Goal: Task Accomplishment & Management: Complete application form

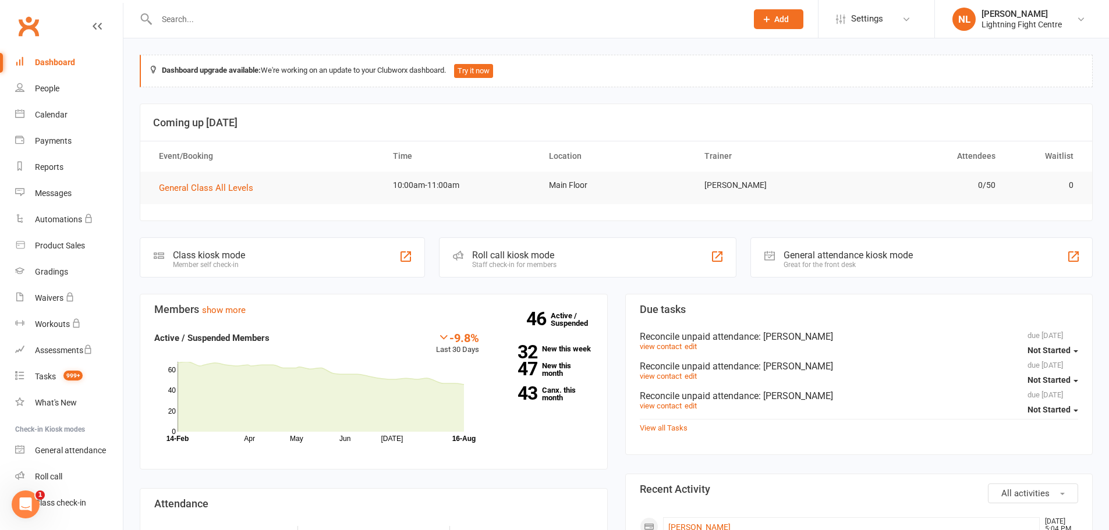
click at [271, 17] on input "text" at bounding box center [446, 19] width 586 height 16
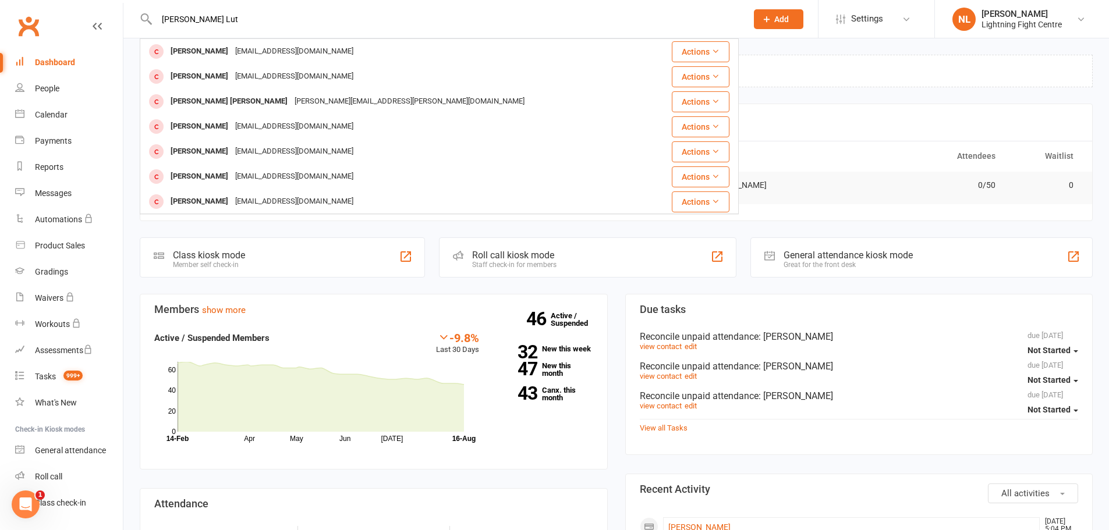
type input "[PERSON_NAME] Lut"
click at [783, 19] on span "Add" at bounding box center [781, 19] width 15 height 9
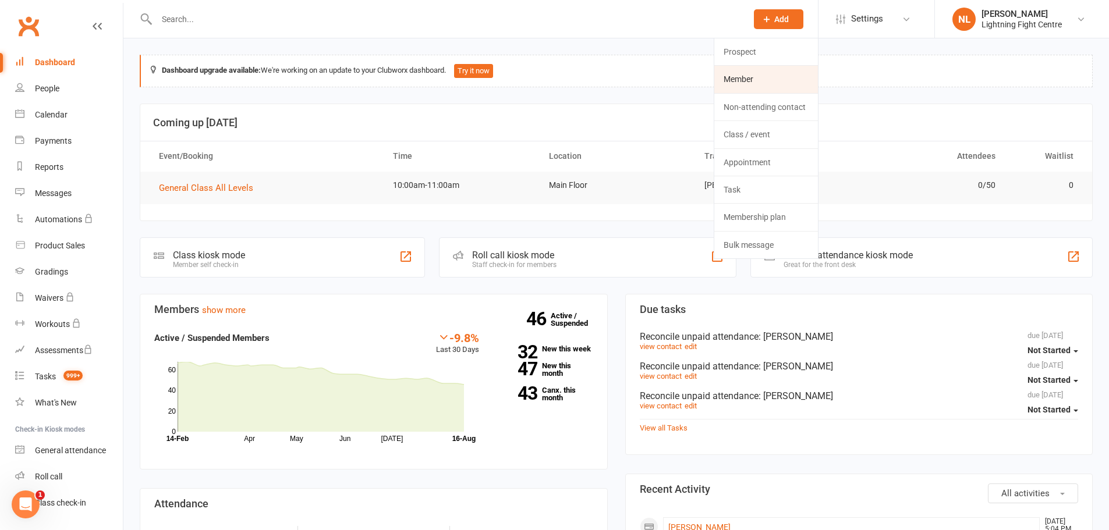
click at [747, 75] on link "Member" at bounding box center [766, 79] width 104 height 27
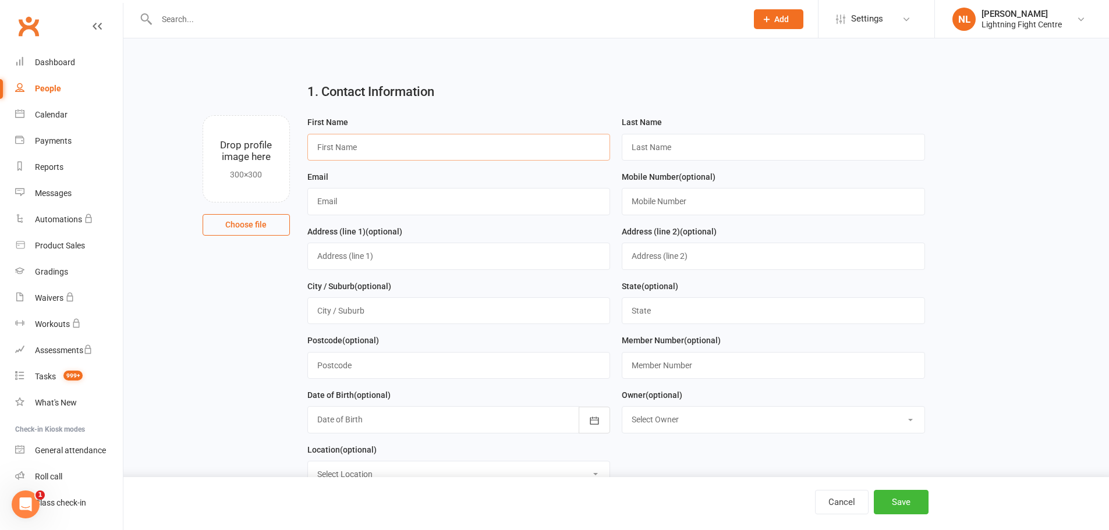
click at [451, 146] on input "text" at bounding box center [458, 147] width 303 height 27
type input "[PERSON_NAME]"
type input "Lutgens"
type input "0437732445"
click at [333, 255] on input "text" at bounding box center [458, 256] width 303 height 27
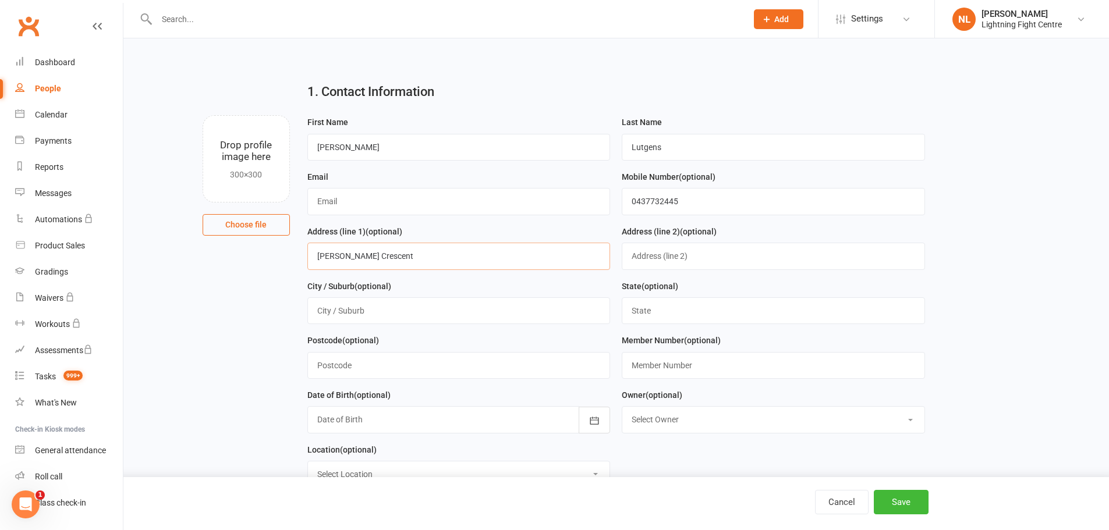
type input "[PERSON_NAME] Crescent"
type input "Montrose"
click at [679, 316] on input "V" at bounding box center [773, 310] width 303 height 27
type input "Victoria"
click at [444, 371] on input "text" at bounding box center [458, 365] width 303 height 27
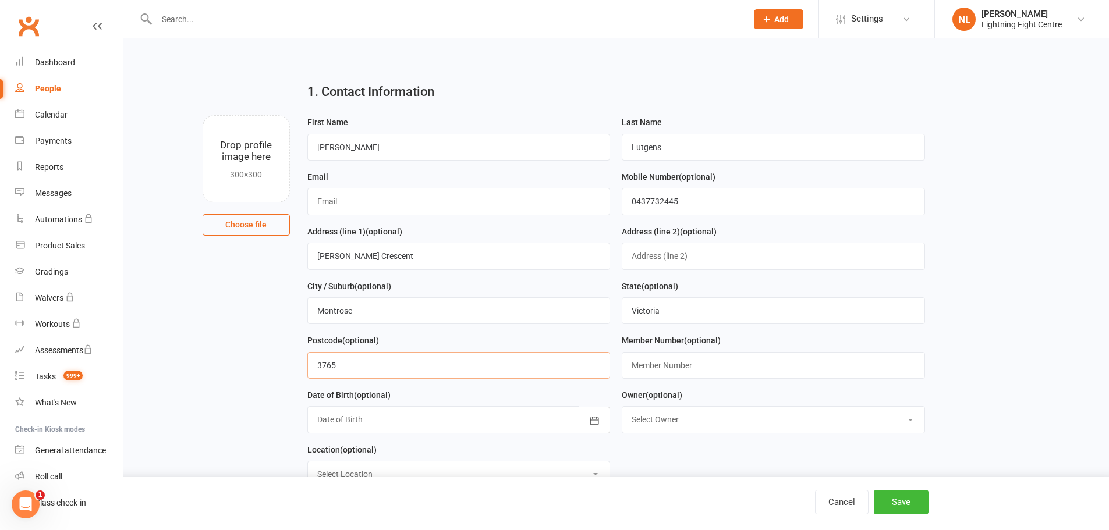
scroll to position [58, 0]
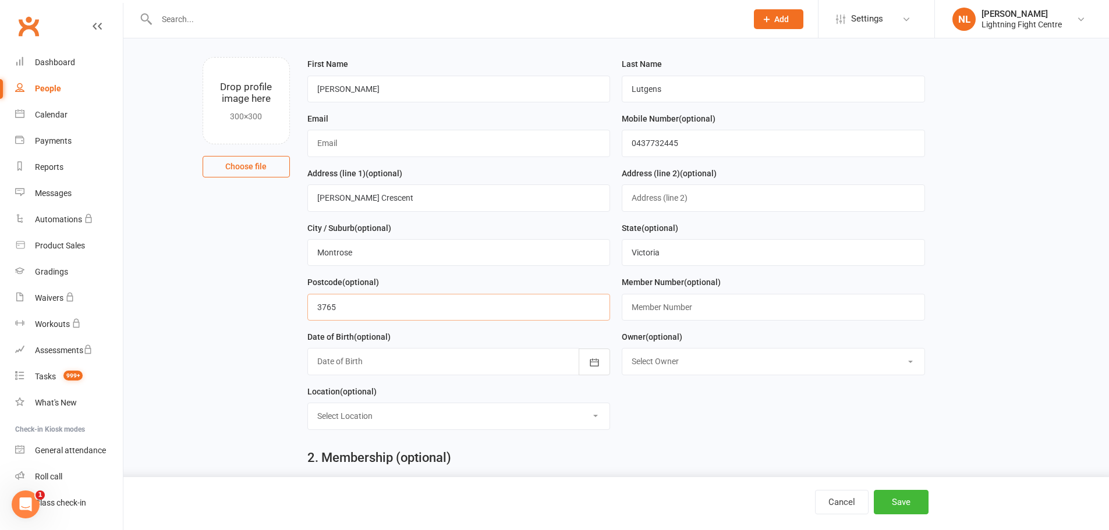
type input "3765"
click at [467, 363] on div at bounding box center [458, 361] width 303 height 27
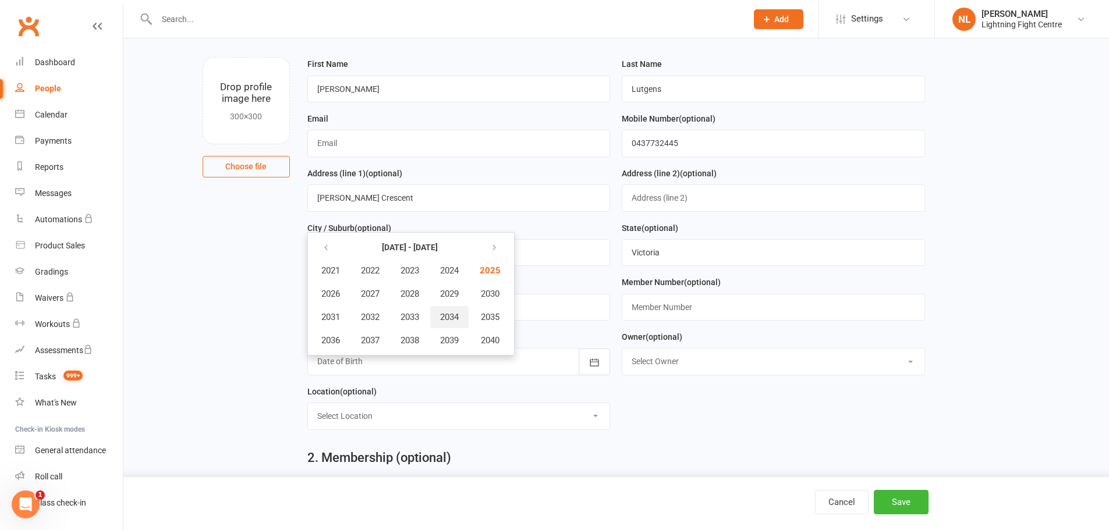
scroll to position [0, 0]
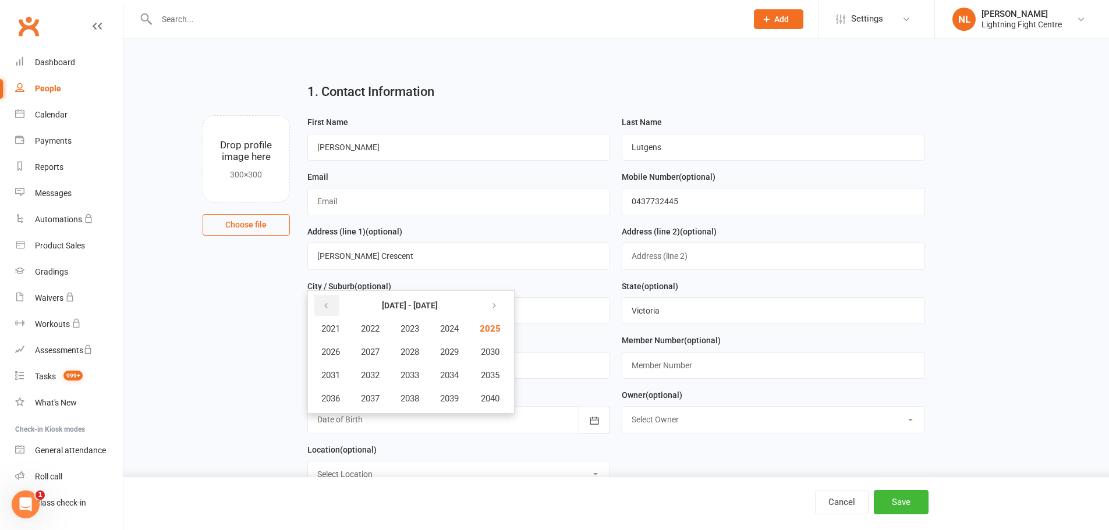
click at [325, 308] on icon "button" at bounding box center [326, 305] width 8 height 9
click at [324, 308] on icon "button" at bounding box center [326, 305] width 8 height 9
click at [455, 400] on span "1999" at bounding box center [449, 398] width 19 height 10
click at [453, 353] on span "June" at bounding box center [455, 352] width 19 height 10
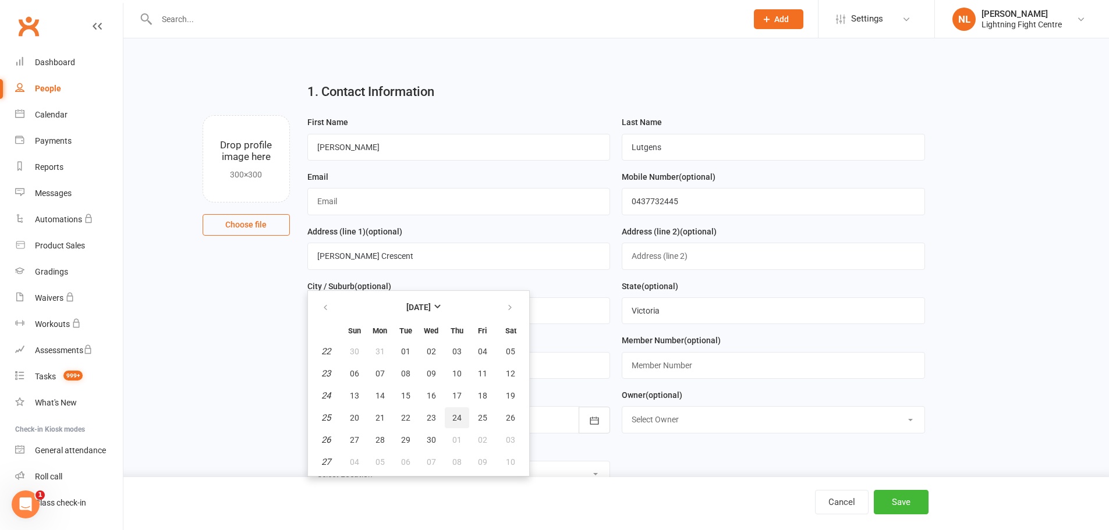
click at [456, 417] on span "24" at bounding box center [456, 417] width 9 height 9
type input "[DATE]"
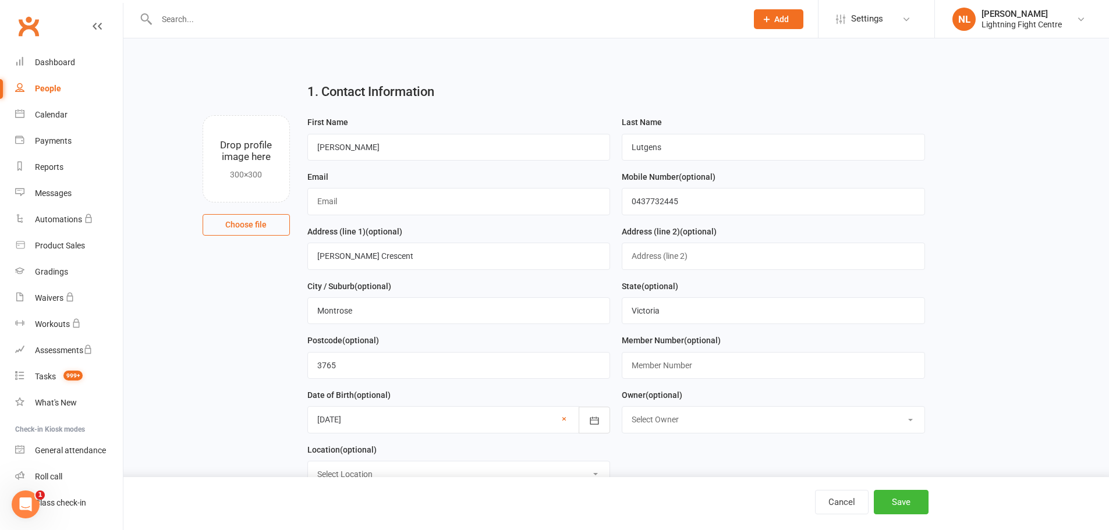
scroll to position [116, 0]
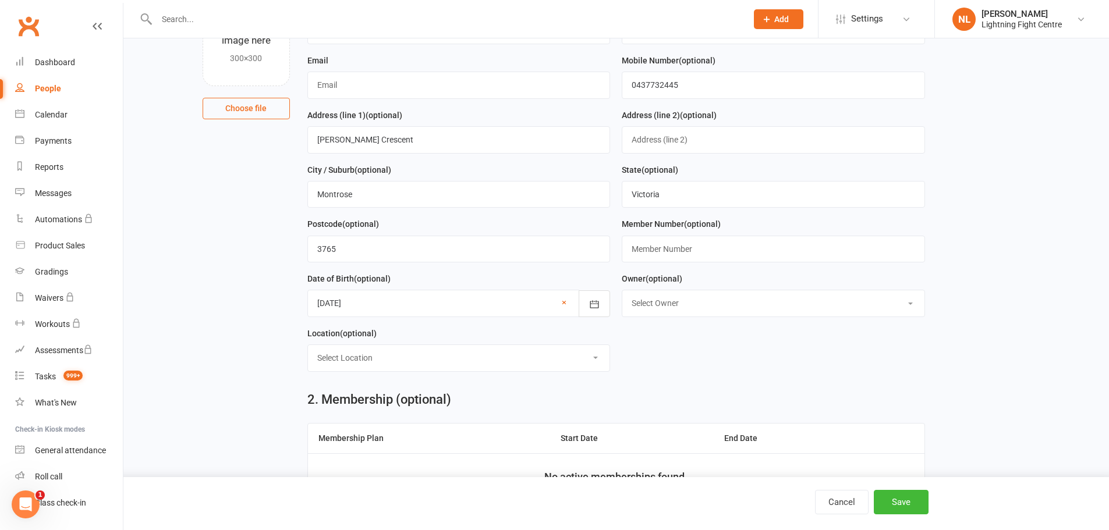
click at [464, 366] on select "Select Location Main Floor" at bounding box center [459, 358] width 302 height 26
select select "0"
click at [308, 349] on select "Select Location Main Floor" at bounding box center [459, 358] width 302 height 26
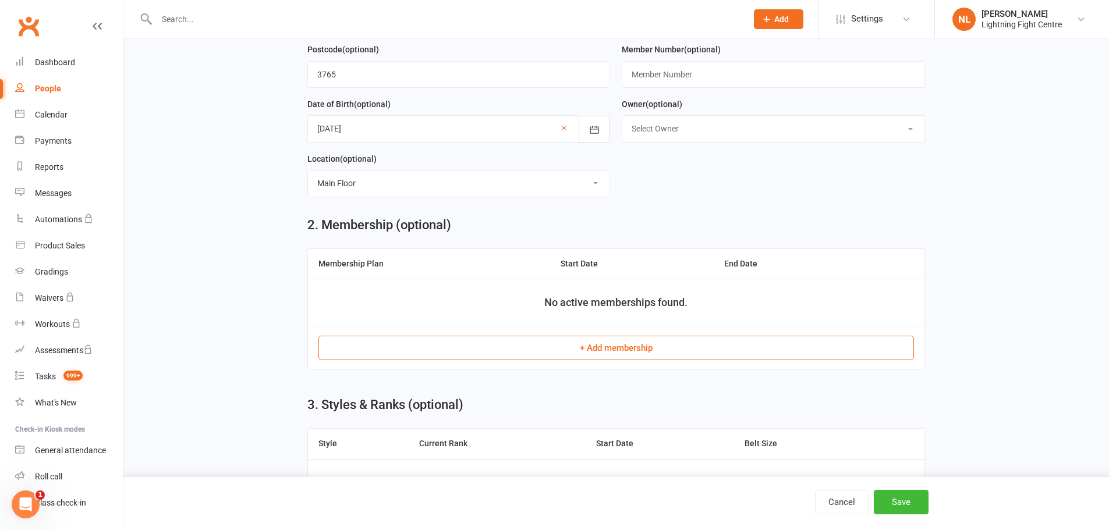
click at [632, 347] on button "+ Add membership" at bounding box center [615, 348] width 595 height 24
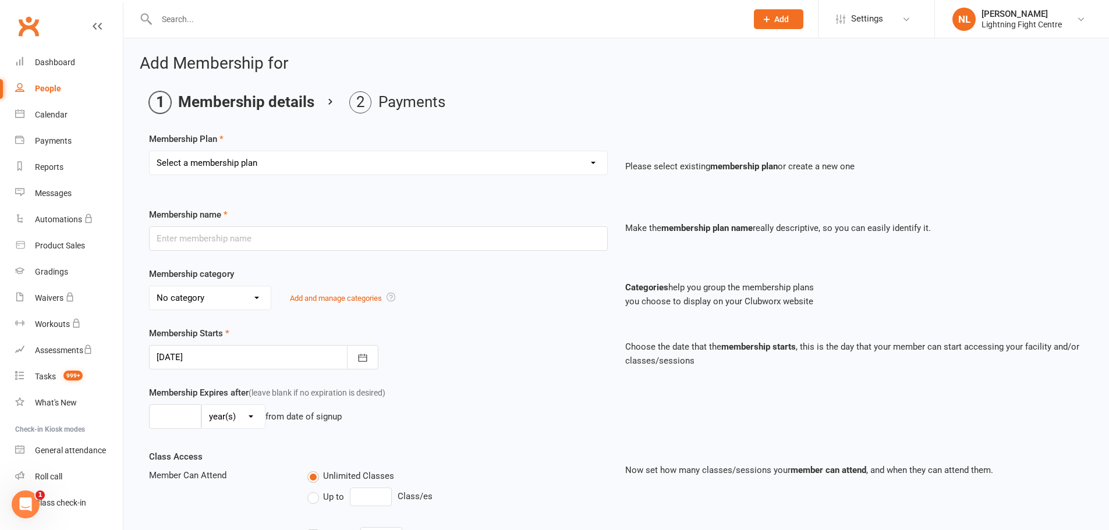
click at [606, 165] on select "Select a membership plan Create new Membership Plan Casual 10 Lesson Card 12 Mo…" at bounding box center [378, 162] width 457 height 23
select select "6"
click at [150, 151] on select "Select a membership plan Create new Membership Plan Casual 10 Lesson Card 12 Mo…" at bounding box center [378, 162] width 457 height 23
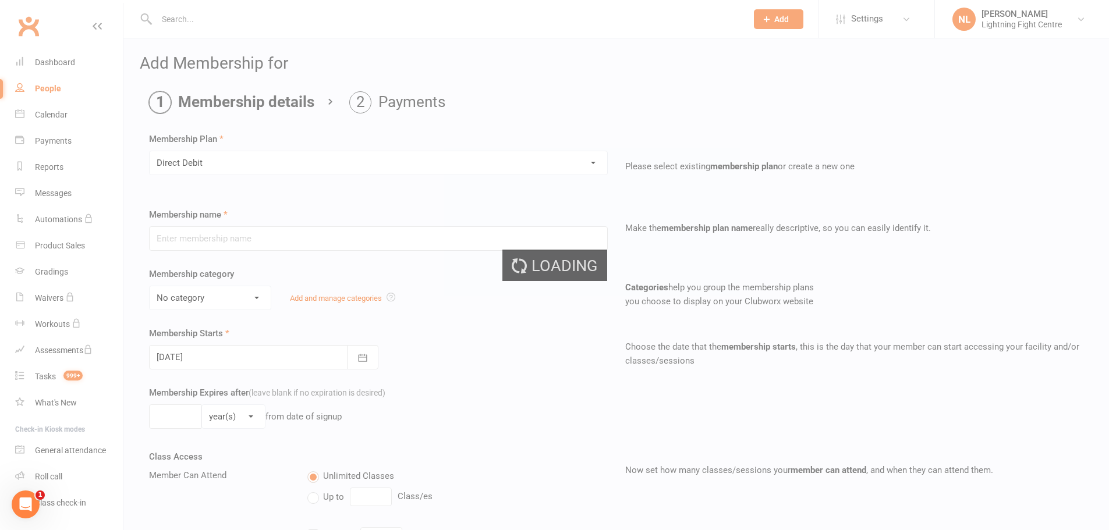
type input "Direct Debit"
select select "0"
type input "0"
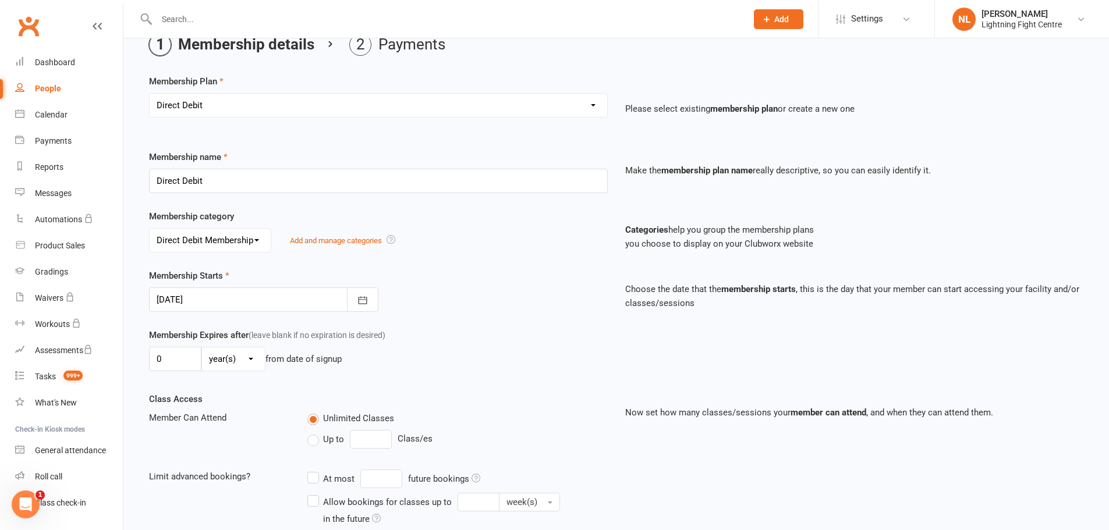
scroll to position [232, 0]
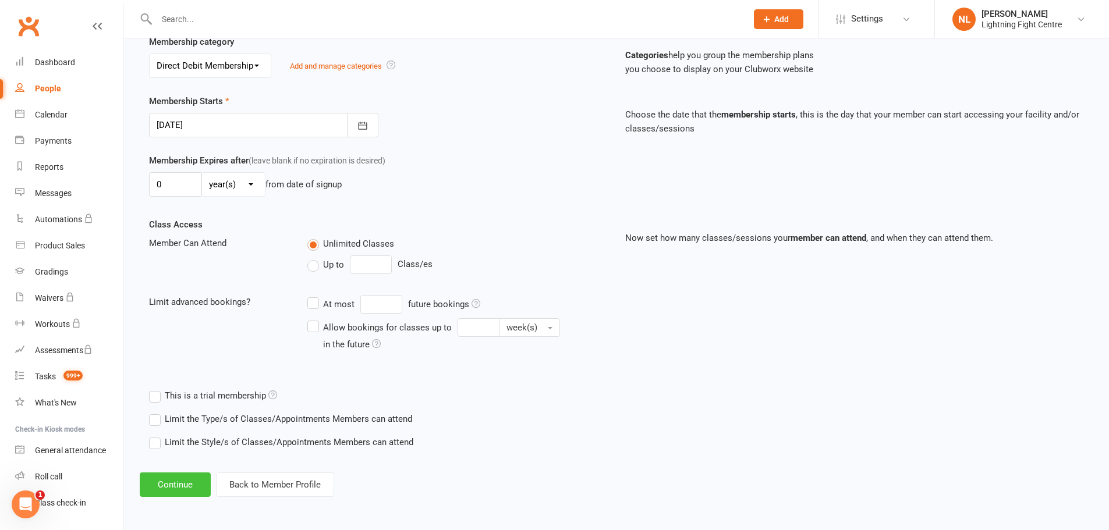
click at [172, 484] on button "Continue" at bounding box center [175, 485] width 71 height 24
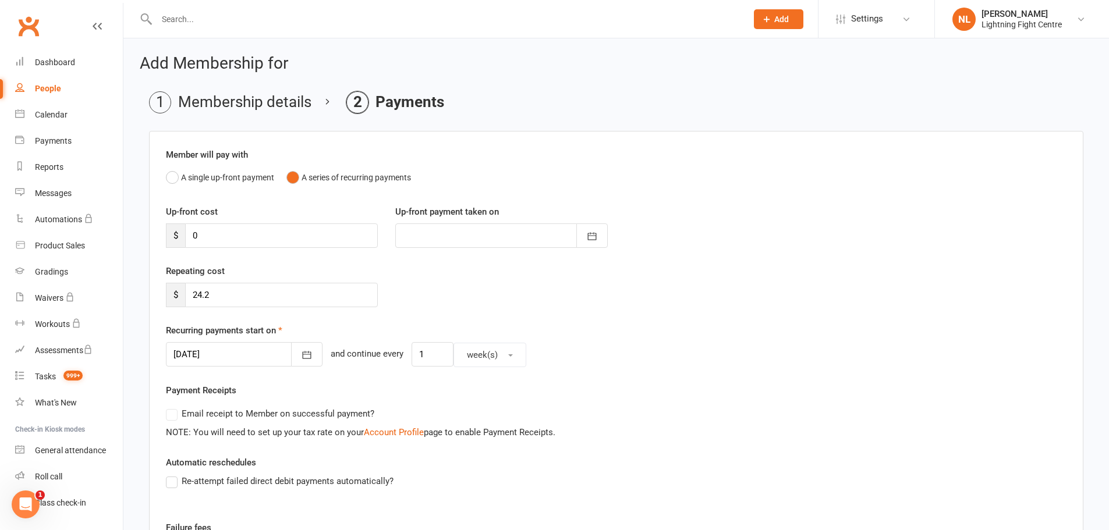
scroll to position [175, 0]
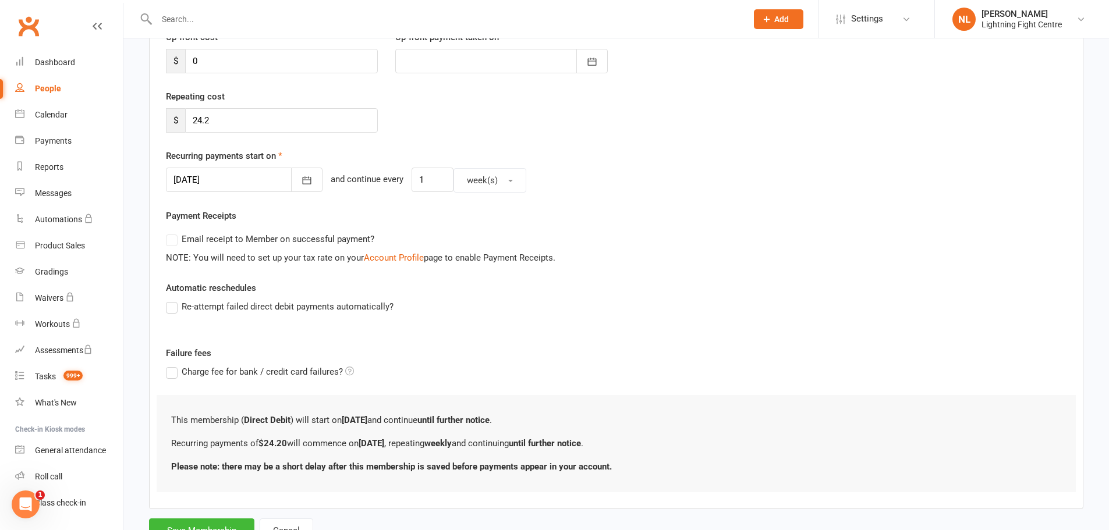
click at [173, 310] on label "Re-attempt failed direct debit payments automatically?" at bounding box center [280, 307] width 228 height 14
click at [173, 300] on input "Re-attempt failed direct debit payments automatically?" at bounding box center [170, 300] width 8 height 0
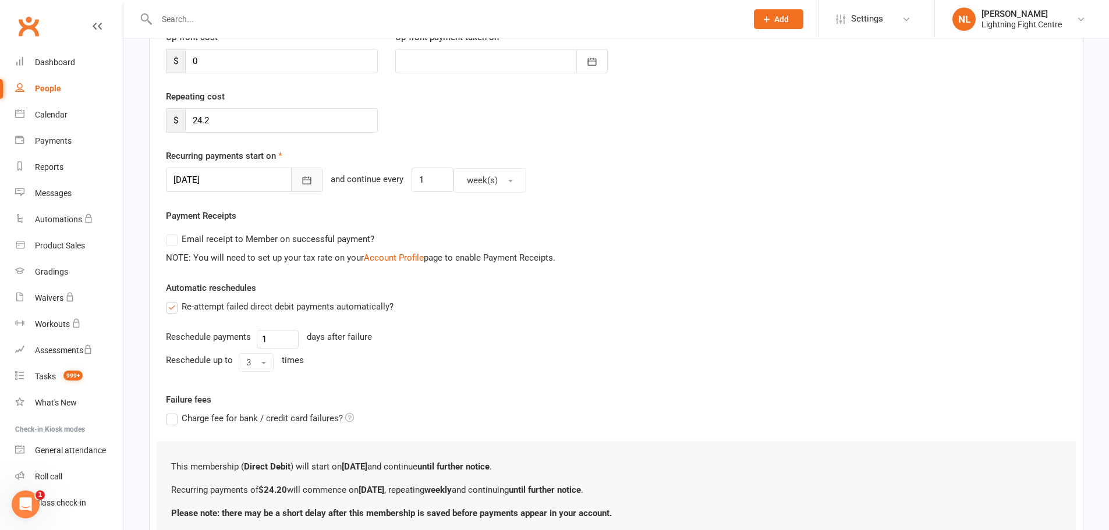
click at [291, 189] on button "button" at bounding box center [306, 180] width 31 height 24
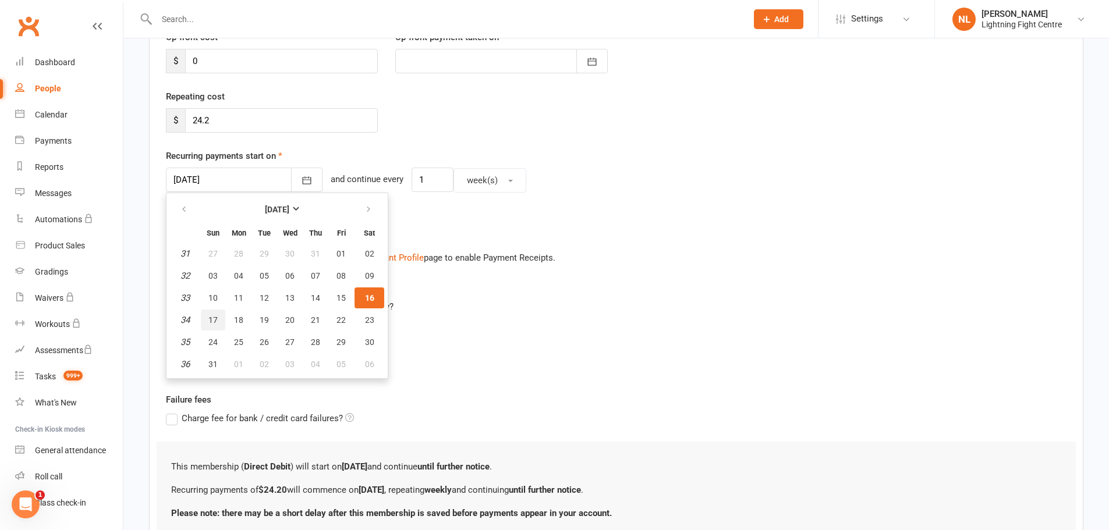
click at [209, 317] on span "17" at bounding box center [212, 319] width 9 height 9
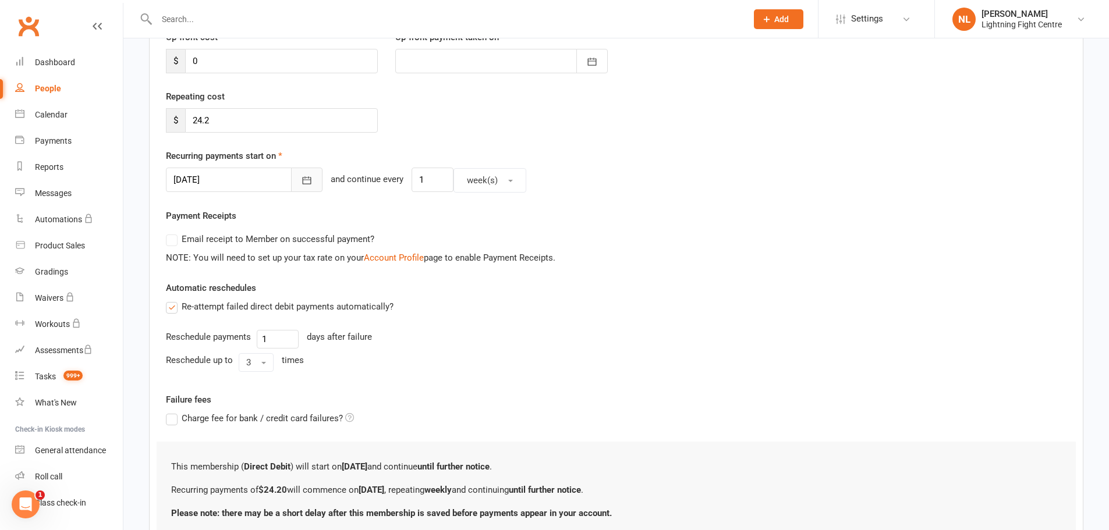
click at [301, 184] on icon "button" at bounding box center [307, 181] width 12 height 12
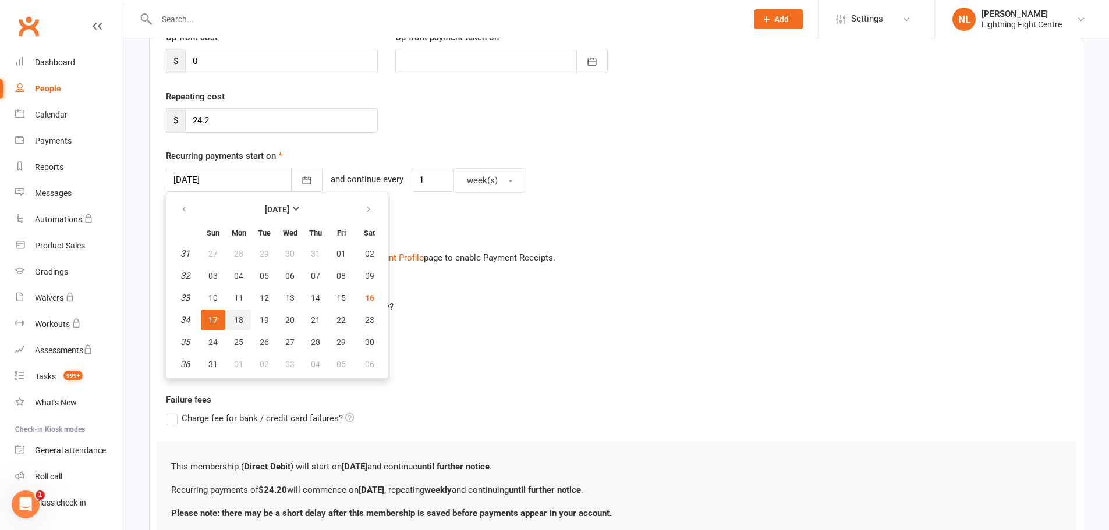
click at [234, 317] on span "18" at bounding box center [238, 319] width 9 height 9
type input "[DATE]"
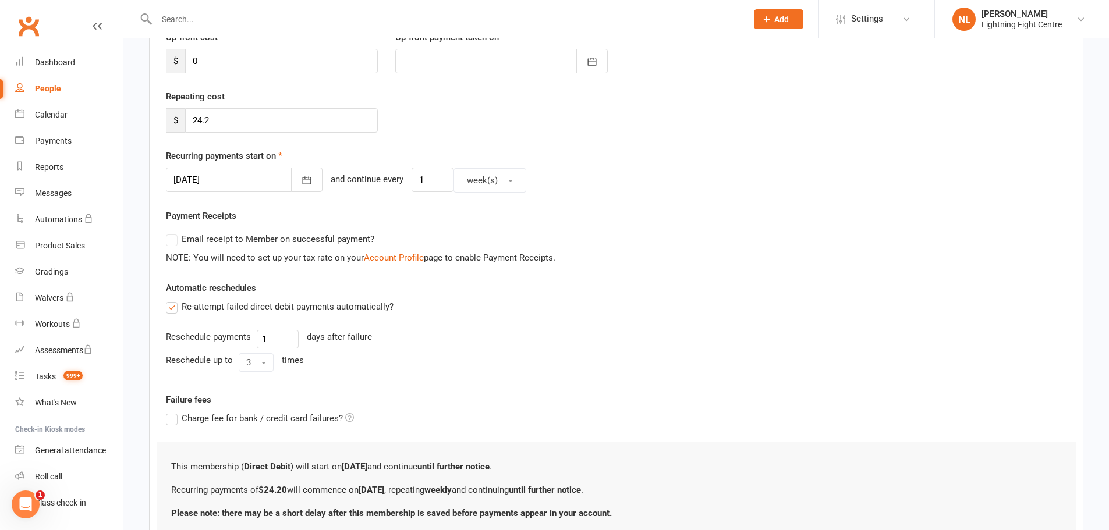
scroll to position [269, 0]
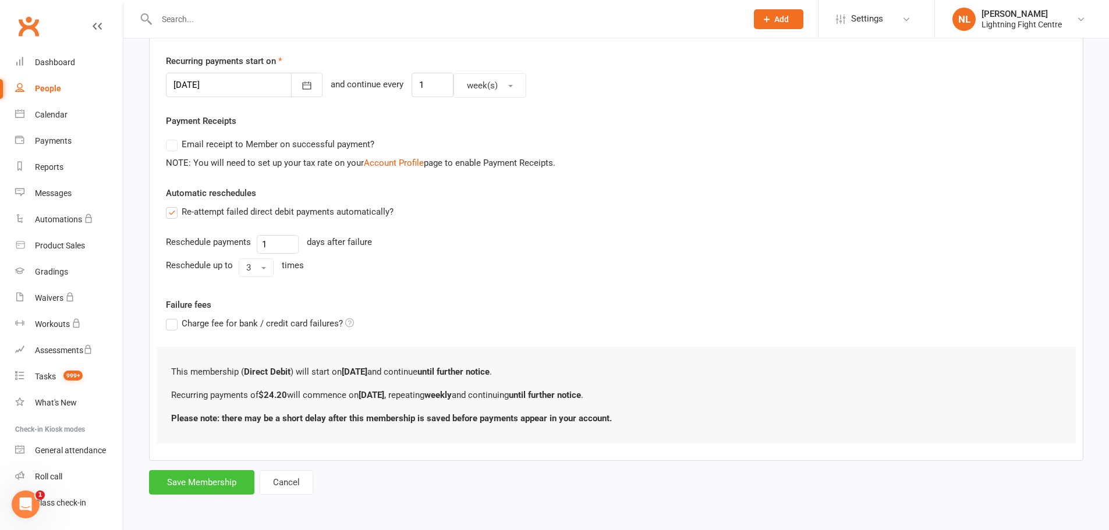
click at [210, 476] on button "Save Membership" at bounding box center [201, 482] width 105 height 24
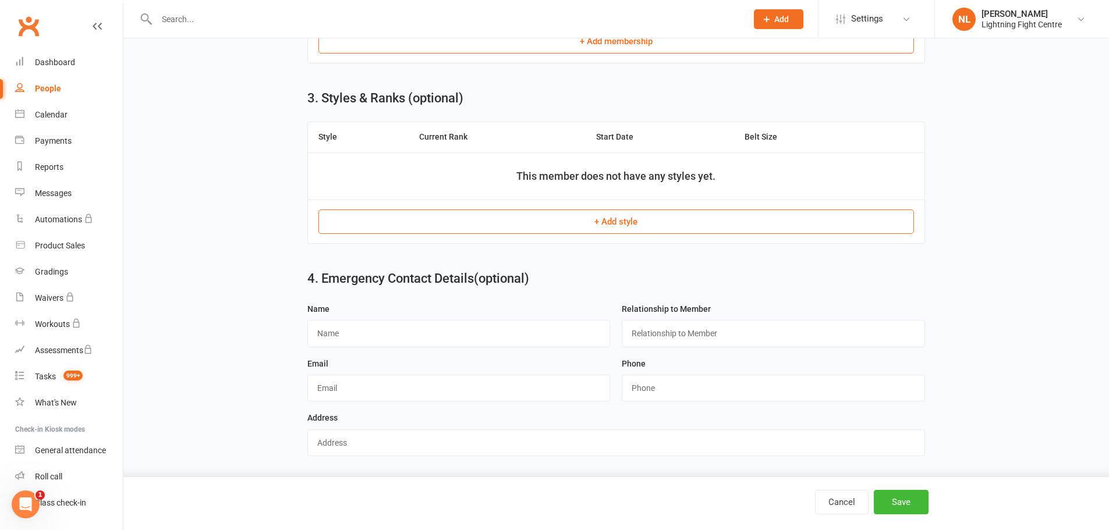
scroll to position [422, 0]
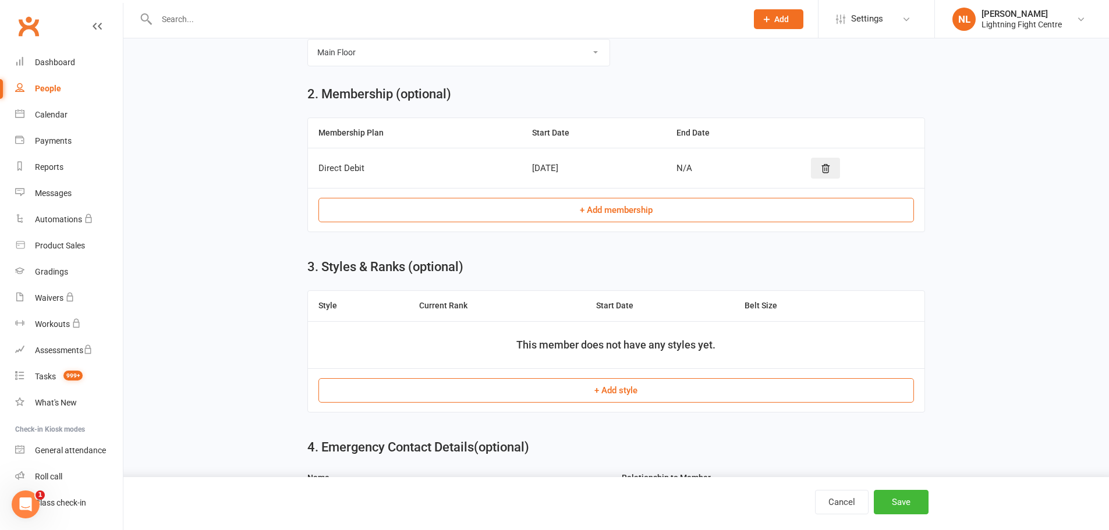
click at [630, 208] on button "+ Add membership" at bounding box center [615, 210] width 595 height 24
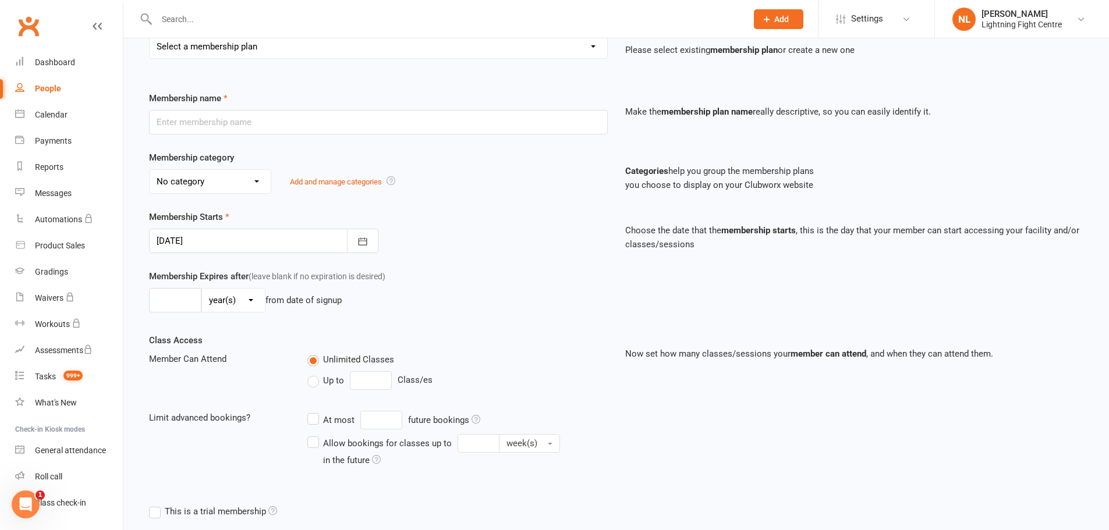
scroll to position [232, 0]
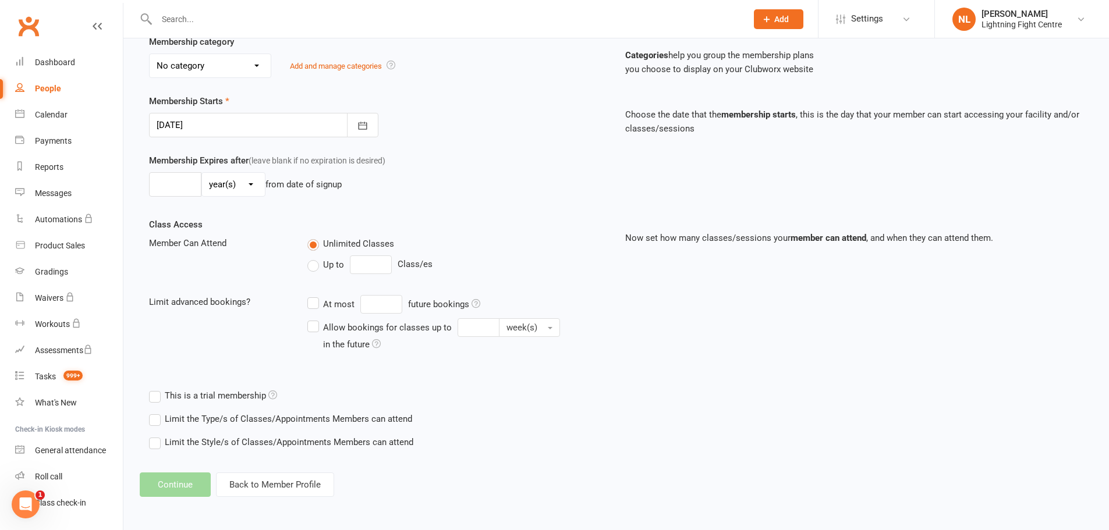
click at [178, 483] on footer "Continue Back to Member Profile" at bounding box center [616, 485] width 953 height 24
click at [265, 483] on button "Back to Member Profile" at bounding box center [275, 485] width 118 height 24
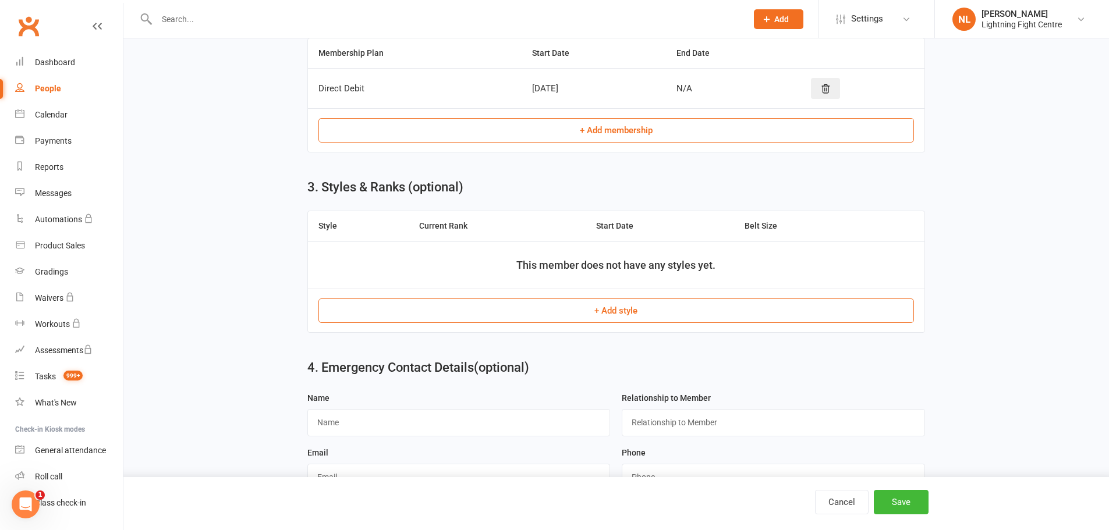
scroll to position [597, 0]
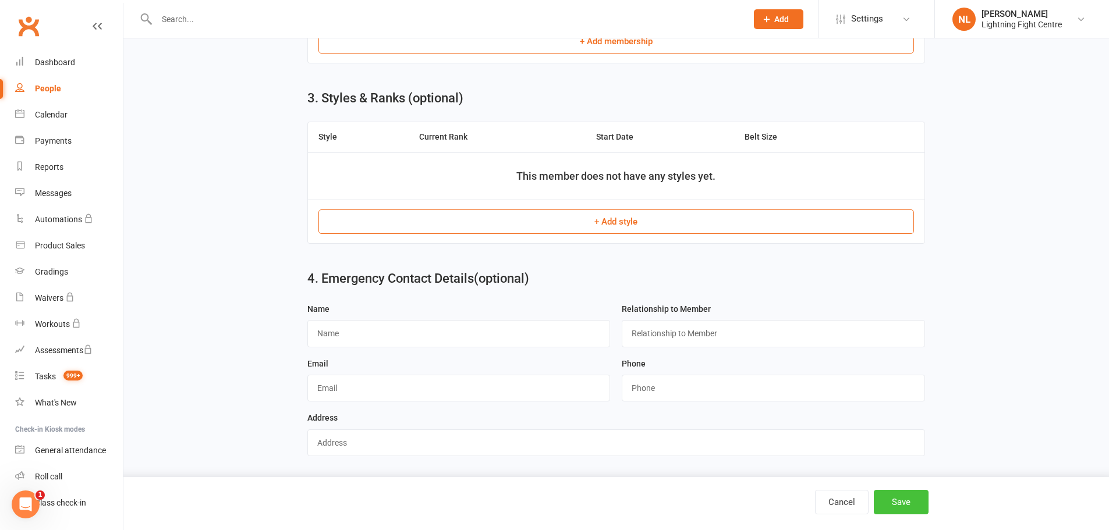
click at [900, 505] on button "Save" at bounding box center [901, 502] width 55 height 24
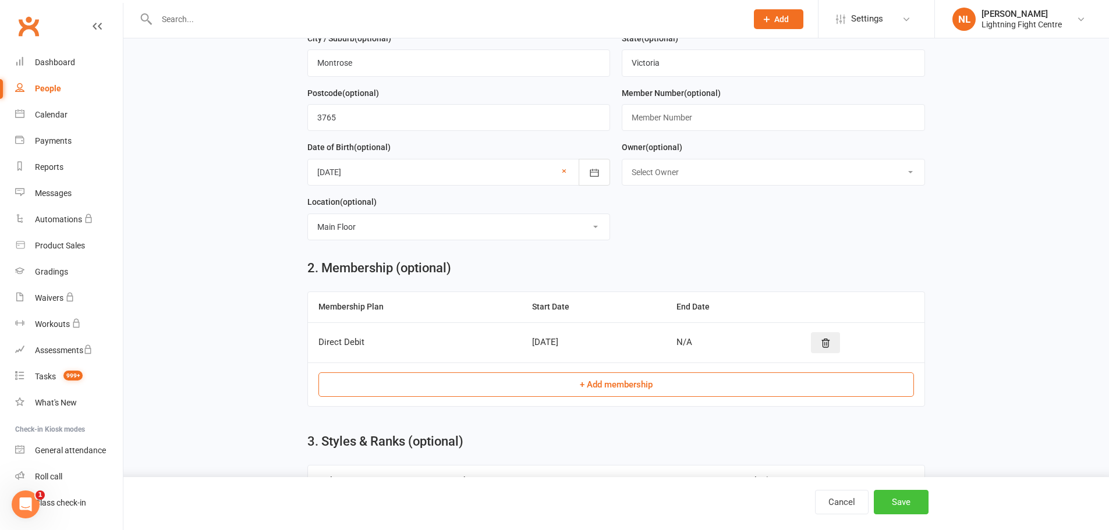
scroll to position [37, 0]
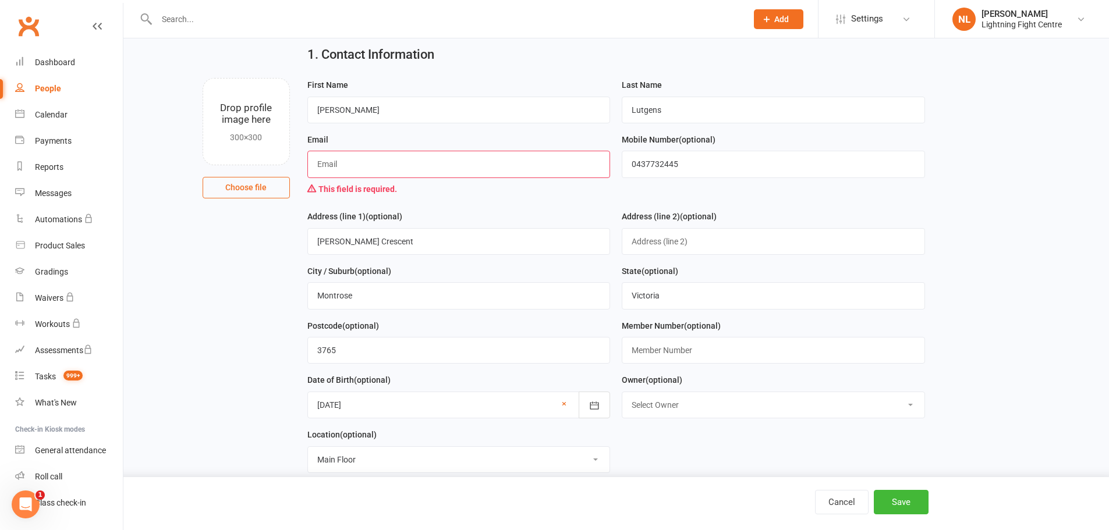
click at [348, 165] on input "text" at bounding box center [458, 164] width 303 height 27
click at [992, 163] on main "1. Contact Information Drop profile image here 300×300 Choose file First Name […" at bounding box center [616, 457] width 953 height 842
click at [414, 169] on input "non" at bounding box center [458, 164] width 303 height 27
drag, startPoint x: 415, startPoint y: 168, endPoint x: 277, endPoint y: 175, distance: 138.1
click at [277, 78] on div "Drop profile image here 300×300 Choose file First Name [PERSON_NAME] Last Name …" at bounding box center [616, 78] width 953 height 0
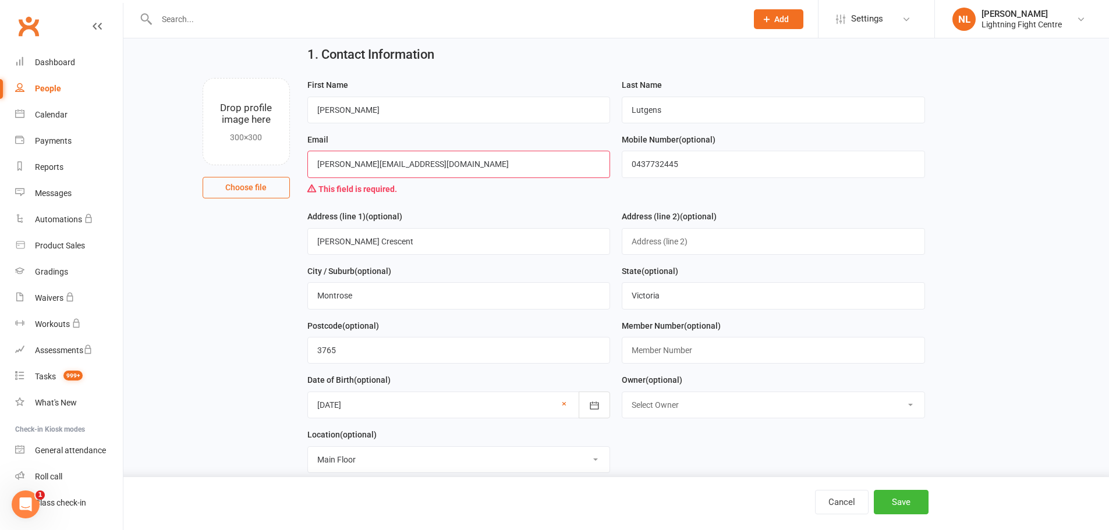
click at [758, 229] on div "Address (line 2) (optional)" at bounding box center [773, 232] width 303 height 45
drag, startPoint x: 466, startPoint y: 168, endPoint x: 189, endPoint y: 161, distance: 277.1
click at [190, 78] on div "Drop profile image here 300×300 Choose file First Name [PERSON_NAME] Last Name …" at bounding box center [616, 78] width 953 height 0
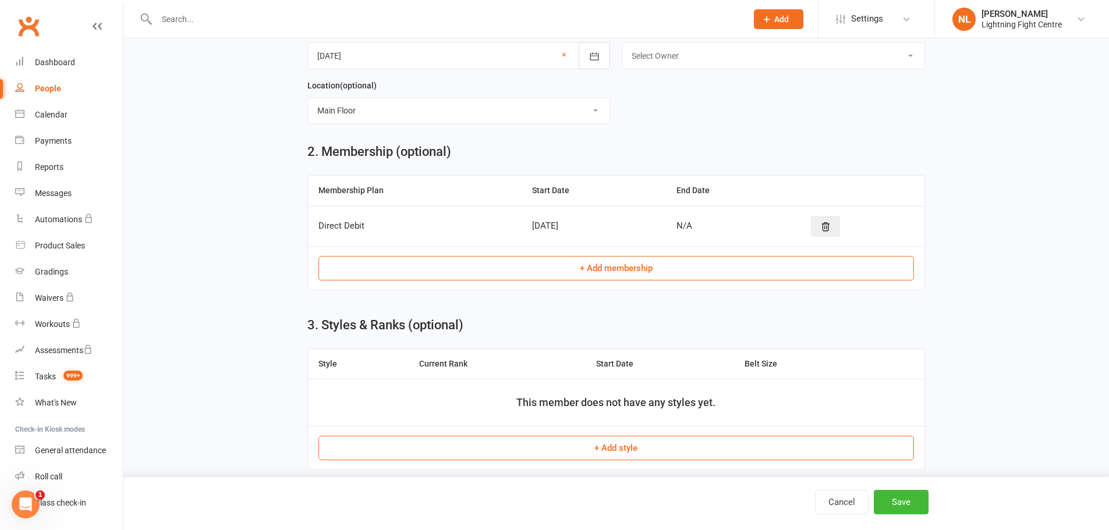
scroll to position [445, 0]
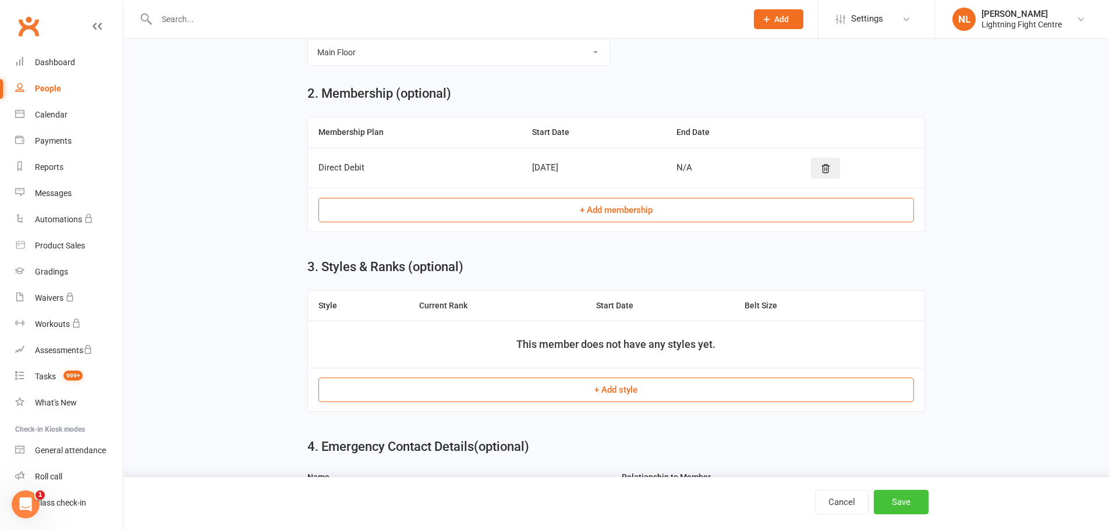
drag, startPoint x: 900, startPoint y: 502, endPoint x: 895, endPoint y: 503, distance: 5.9
click at [899, 502] on button "Save" at bounding box center [901, 502] width 55 height 24
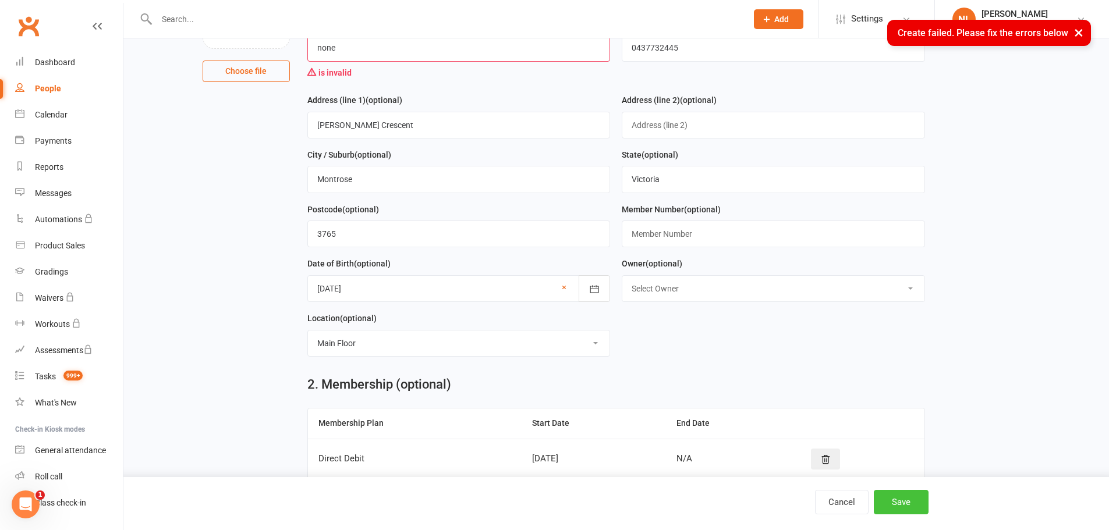
scroll to position [0, 0]
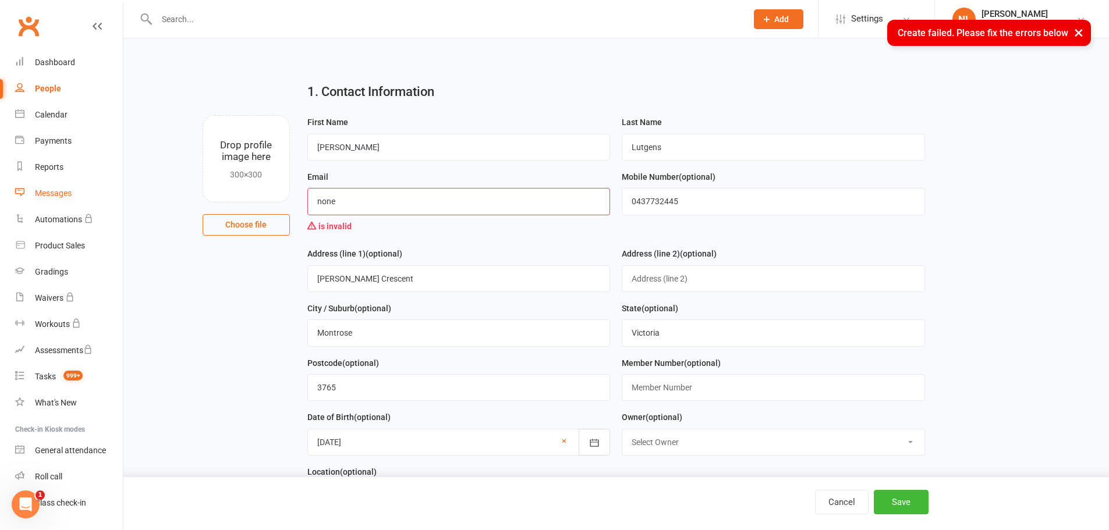
drag, startPoint x: 379, startPoint y: 207, endPoint x: 91, endPoint y: 186, distance: 289.4
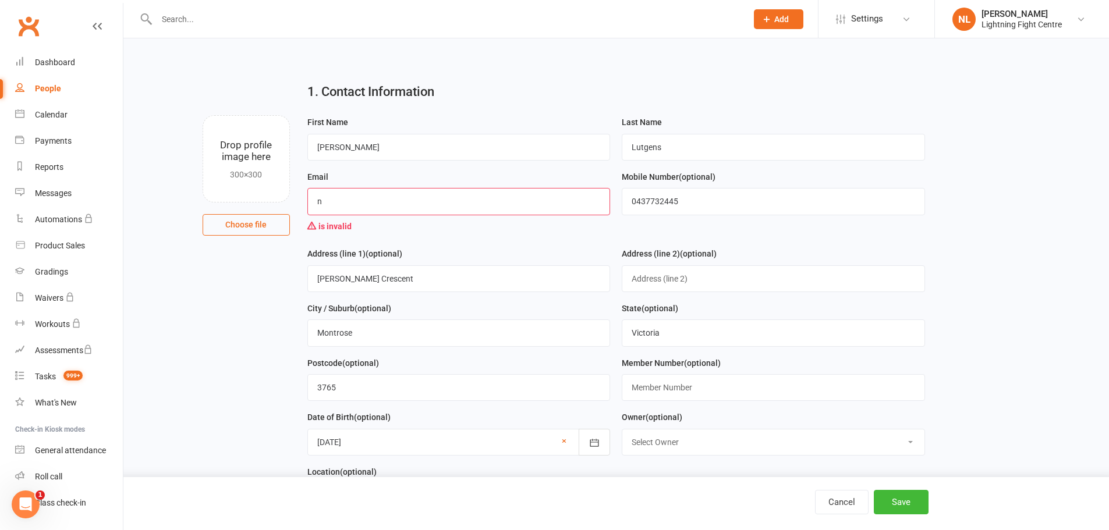
type input "[PERSON_NAME][EMAIL_ADDRESS][DOMAIN_NAME]"
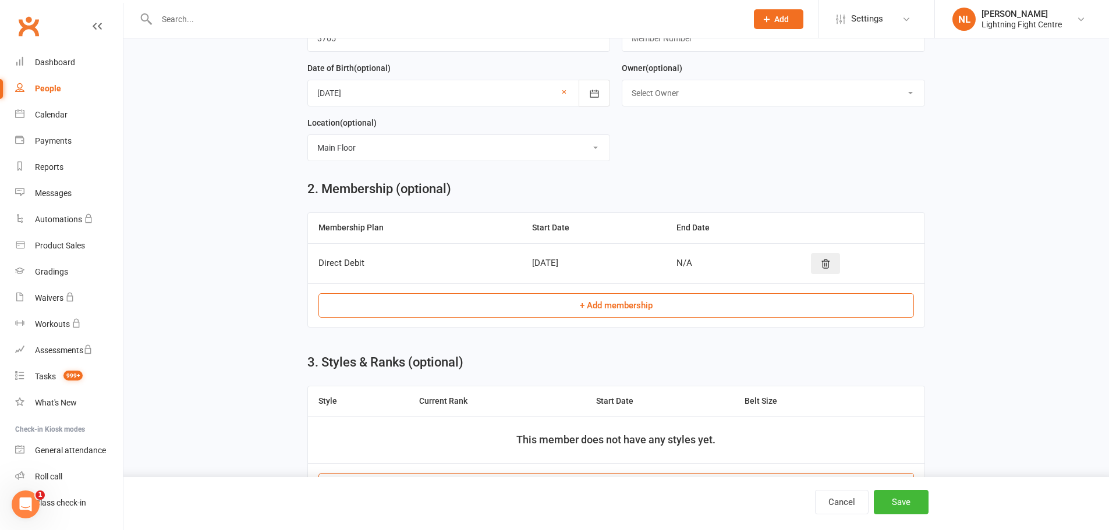
scroll to position [407, 0]
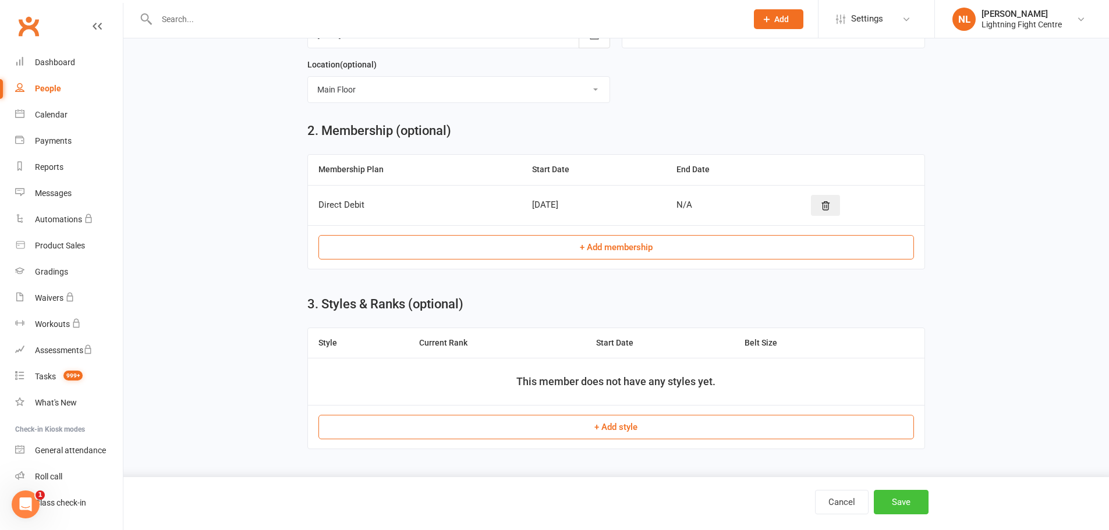
click at [904, 500] on button "Save" at bounding box center [901, 502] width 55 height 24
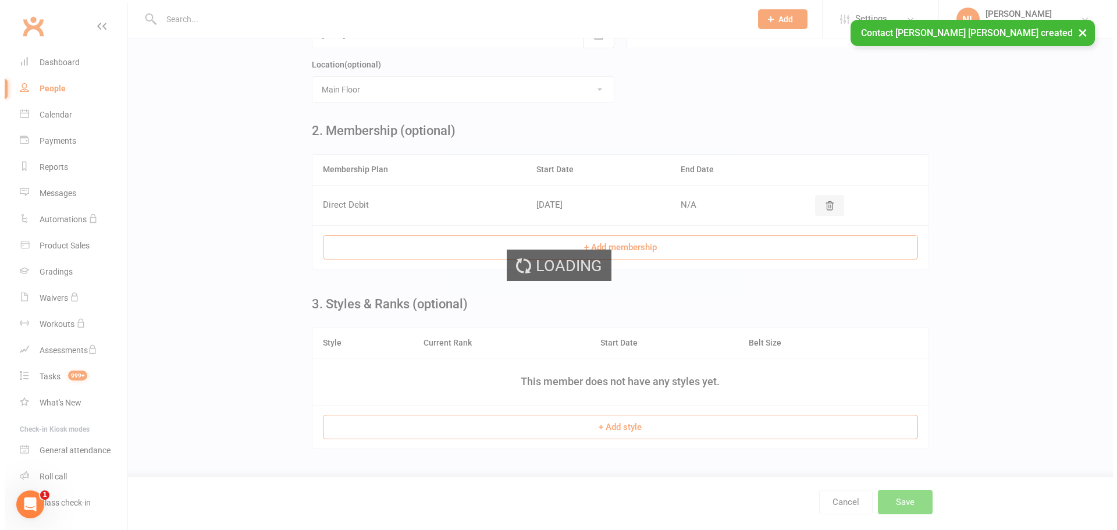
scroll to position [0, 0]
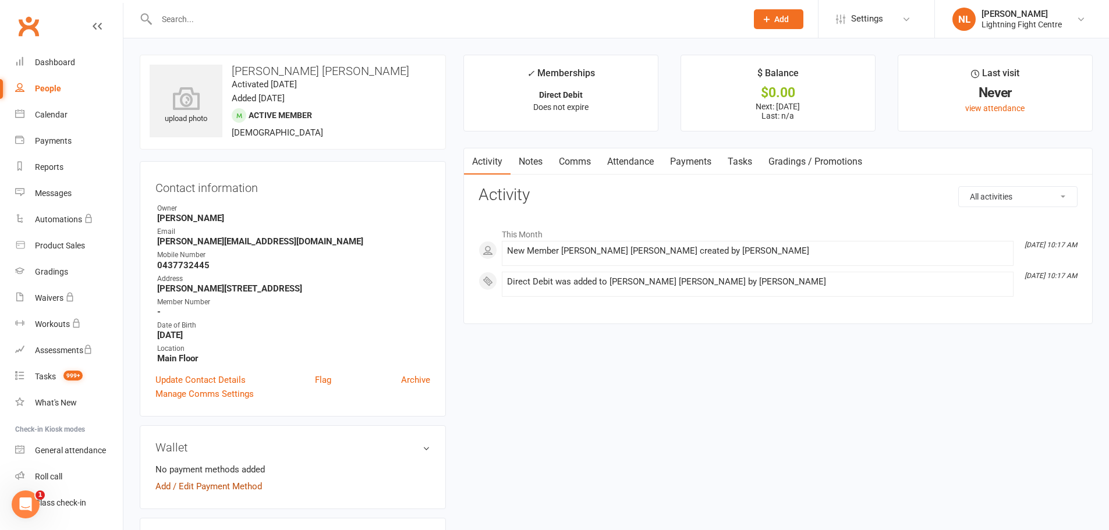
click at [224, 485] on link "Add / Edit Payment Method" at bounding box center [208, 487] width 107 height 14
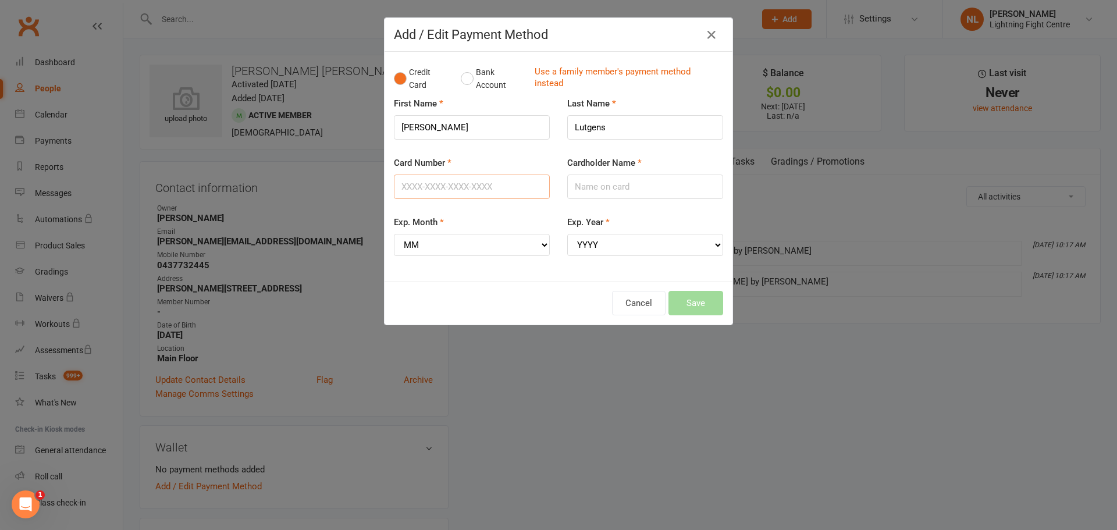
click at [474, 193] on input "Card Number" at bounding box center [472, 187] width 156 height 24
type input "[CREDIT_CARD_NUMBER]"
type input "[PERSON_NAME] [PERSON_NAME]"
click at [698, 313] on div "Cancel Save" at bounding box center [558, 303] width 329 height 24
click at [691, 306] on div "Cancel Save" at bounding box center [558, 303] width 329 height 24
